Goal: Information Seeking & Learning: Learn about a topic

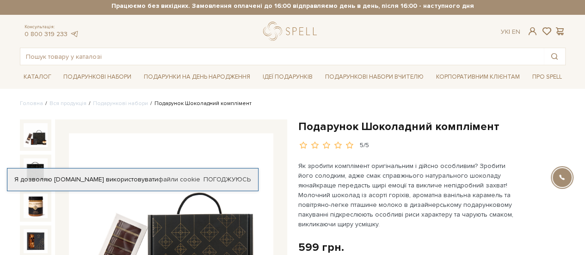
scroll to position [93, 0]
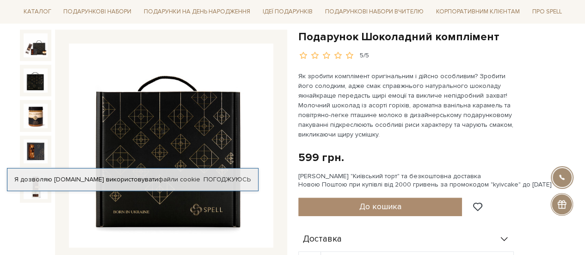
click at [37, 78] on img at bounding box center [36, 80] width 24 height 24
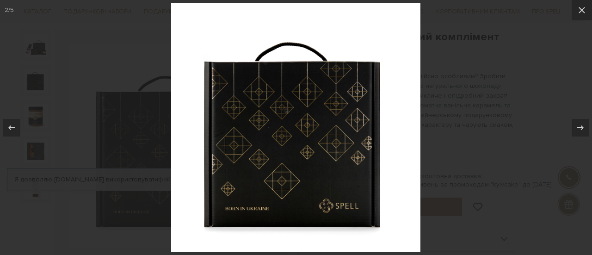
click at [36, 122] on div at bounding box center [296, 127] width 592 height 255
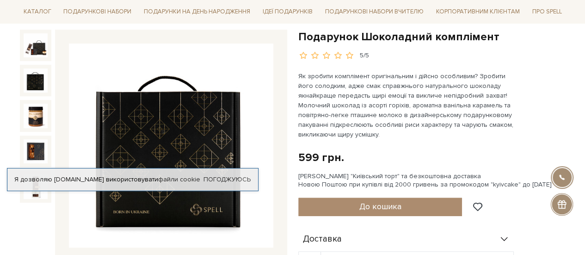
click at [35, 138] on div at bounding box center [35, 151] width 31 height 31
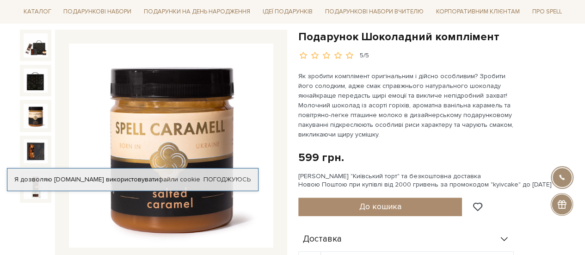
click at [37, 118] on img at bounding box center [36, 116] width 24 height 24
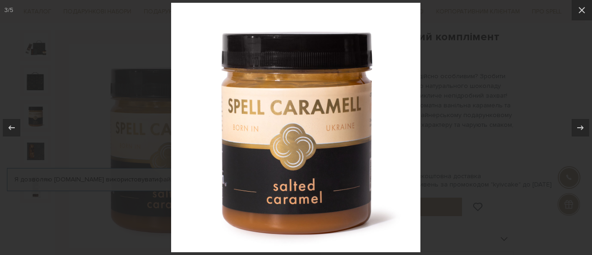
click at [34, 145] on div at bounding box center [296, 127] width 592 height 255
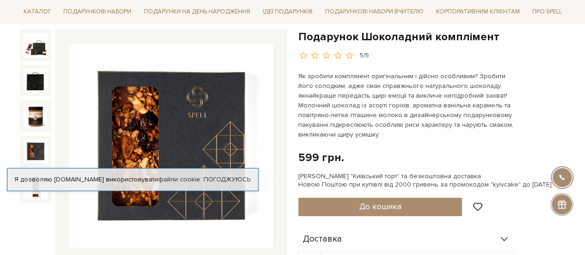
click at [34, 146] on img at bounding box center [36, 151] width 24 height 24
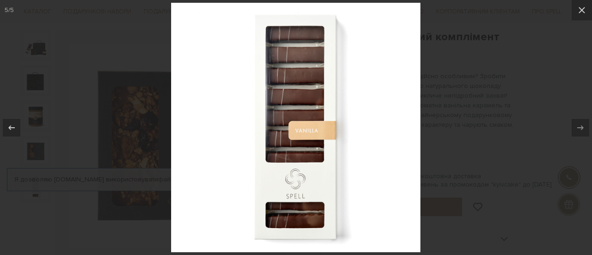
click at [37, 146] on div at bounding box center [296, 127] width 592 height 255
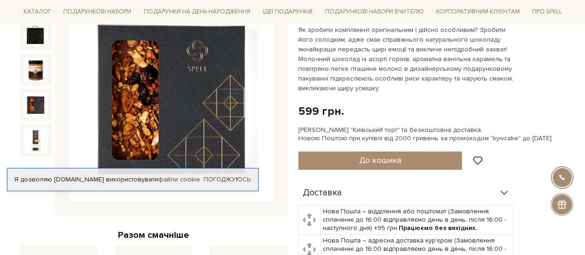
scroll to position [231, 0]
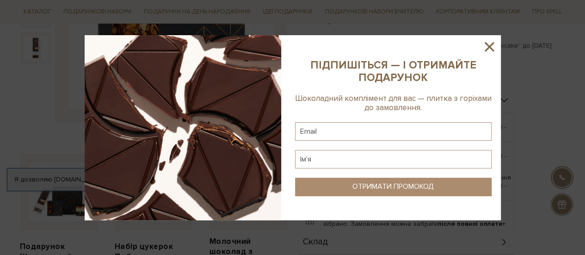
click at [495, 46] on icon at bounding box center [490, 47] width 16 height 16
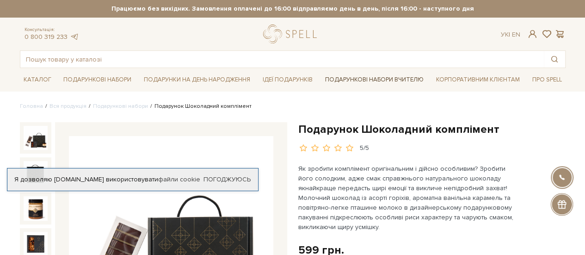
click at [367, 78] on link "Подарункові набори Вчителю" at bounding box center [374, 80] width 106 height 16
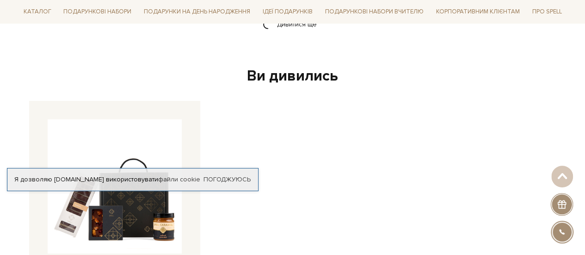
scroll to position [1341, 0]
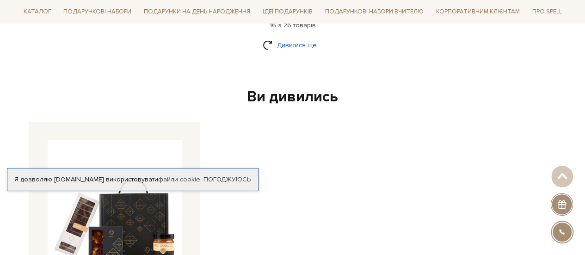
click at [290, 37] on link "Дивитися ще" at bounding box center [293, 45] width 60 height 16
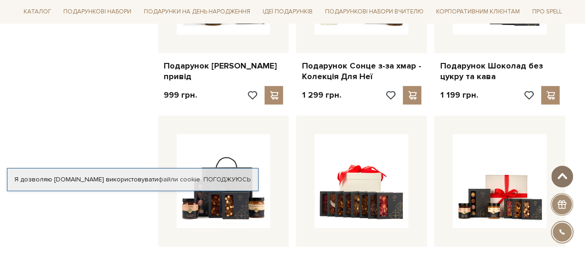
click at [569, 177] on span at bounding box center [562, 176] width 15 height 7
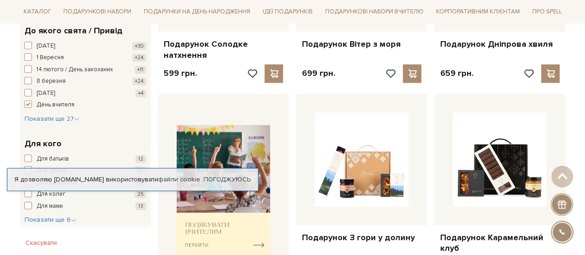
scroll to position [0, 0]
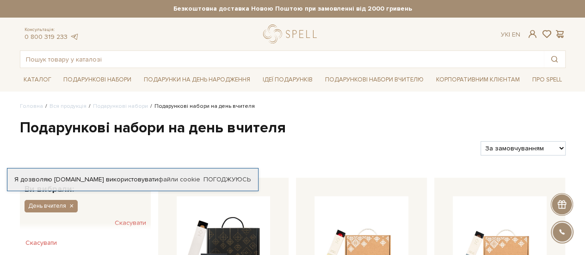
click at [297, 146] on div at bounding box center [246, 148] width 461 height 14
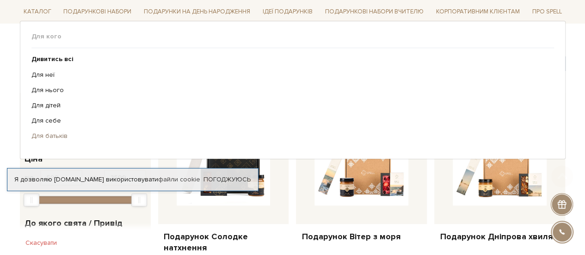
scroll to position [139, 0]
